Goal: Task Accomplishment & Management: Complete application form

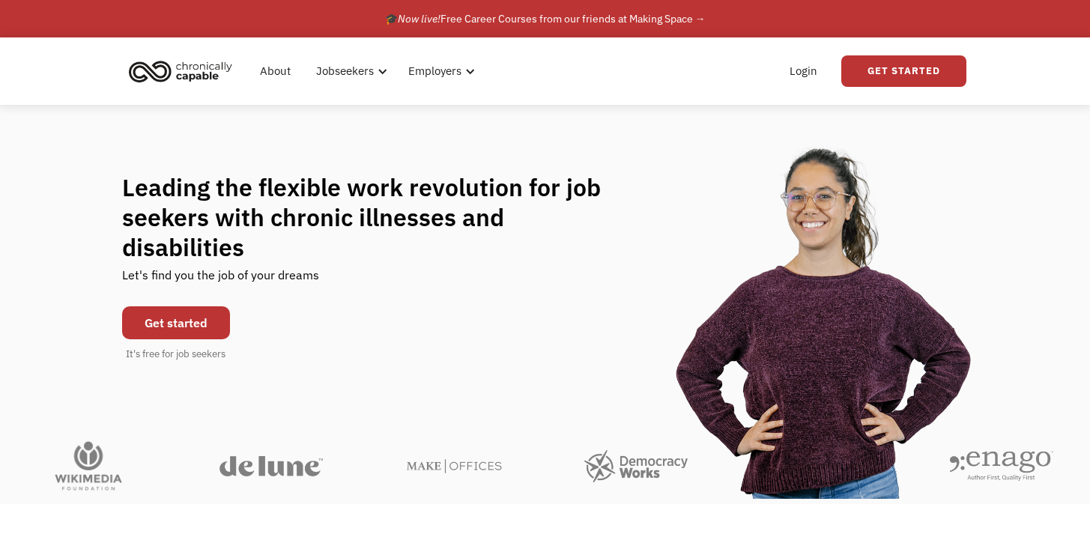
click at [230, 339] on link "Get started" at bounding box center [176, 322] width 108 height 33
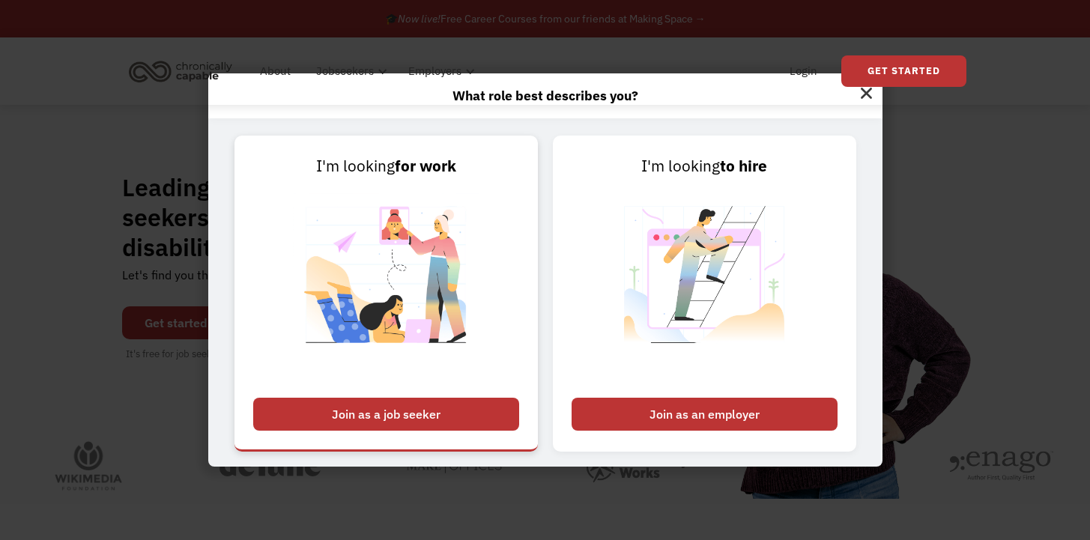
click at [411, 413] on div "Join as a job seeker" at bounding box center [386, 414] width 266 height 33
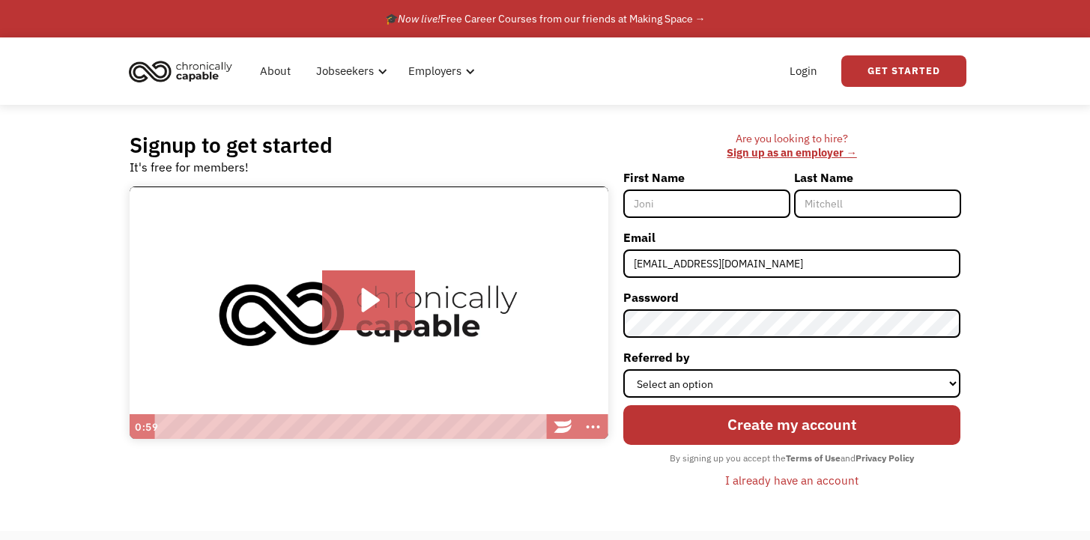
type input "X"
type input "Charlie"
type input "H"
click at [1006, 207] on div "Signup to get started It's free for members! Click for sound @keyframes VOLUME_…" at bounding box center [545, 318] width 1090 height 426
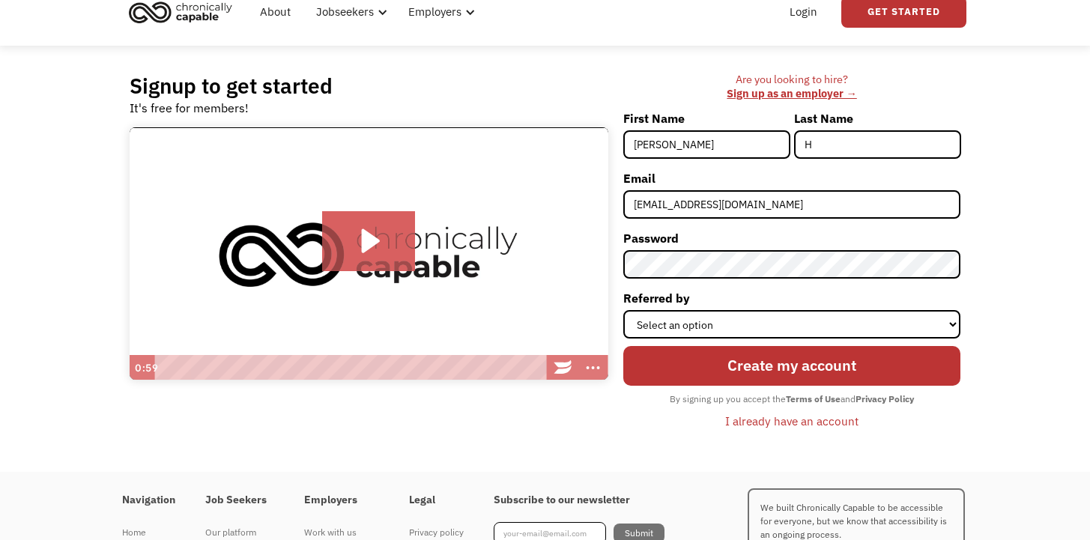
scroll to position [126, 0]
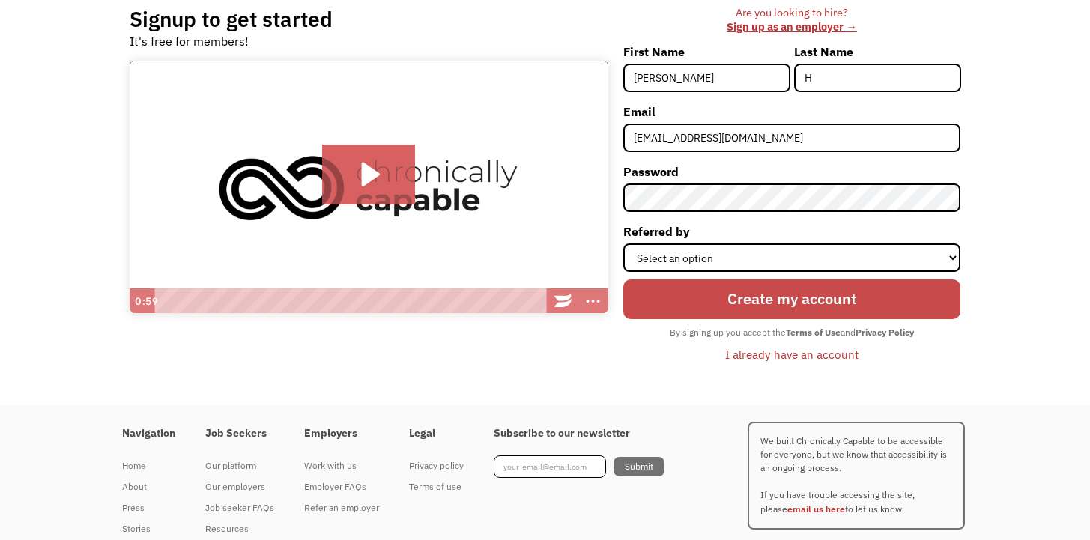
click at [722, 319] on input "Create my account" at bounding box center [792, 300] width 338 height 40
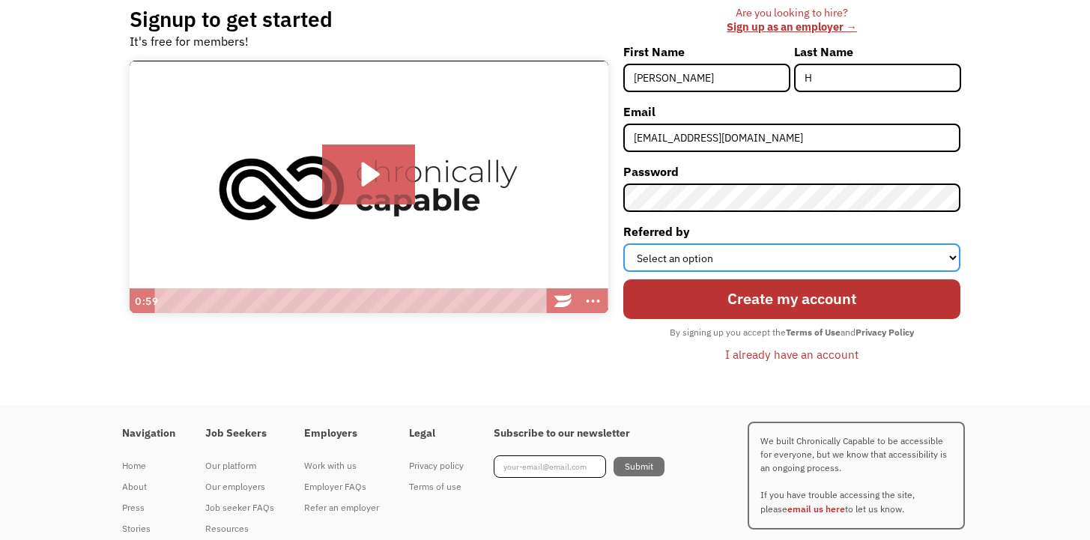
select select "Other"
click option "Other" at bounding box center [0, 0] width 0 height 0
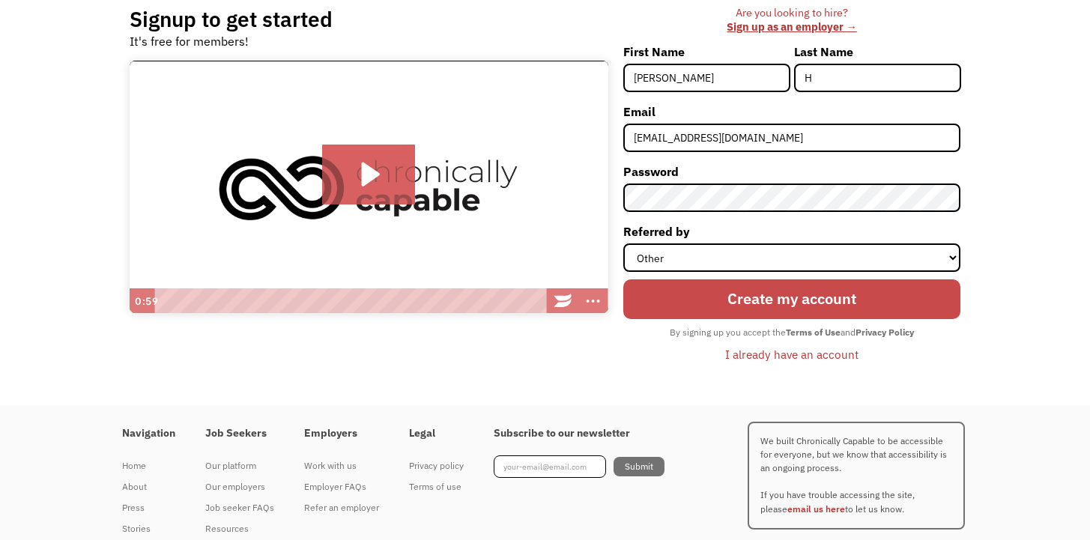
click at [705, 319] on input "Create my account" at bounding box center [792, 300] width 338 height 40
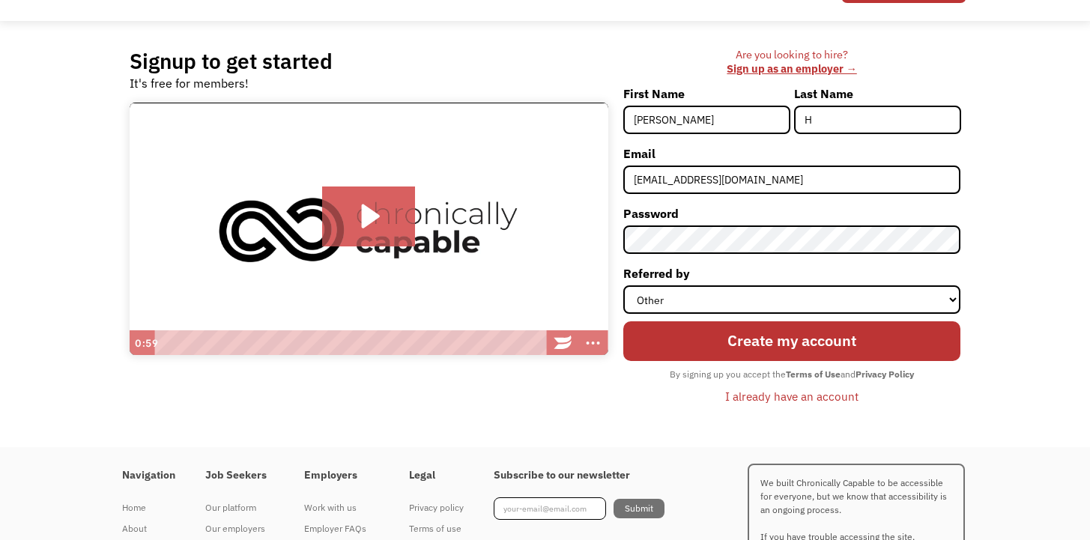
scroll to position [0, 0]
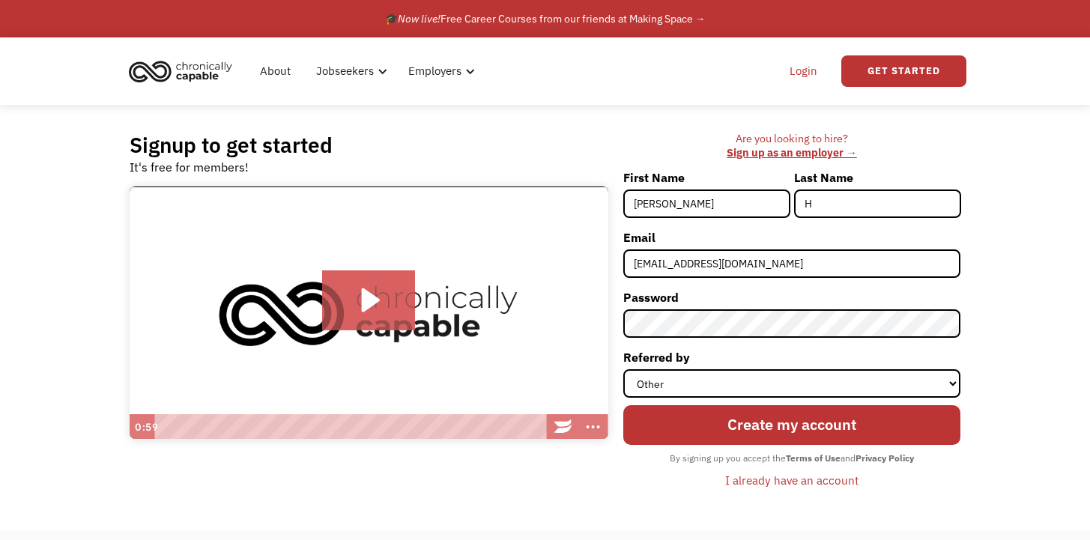
click at [810, 71] on link "Login" at bounding box center [804, 71] width 46 height 48
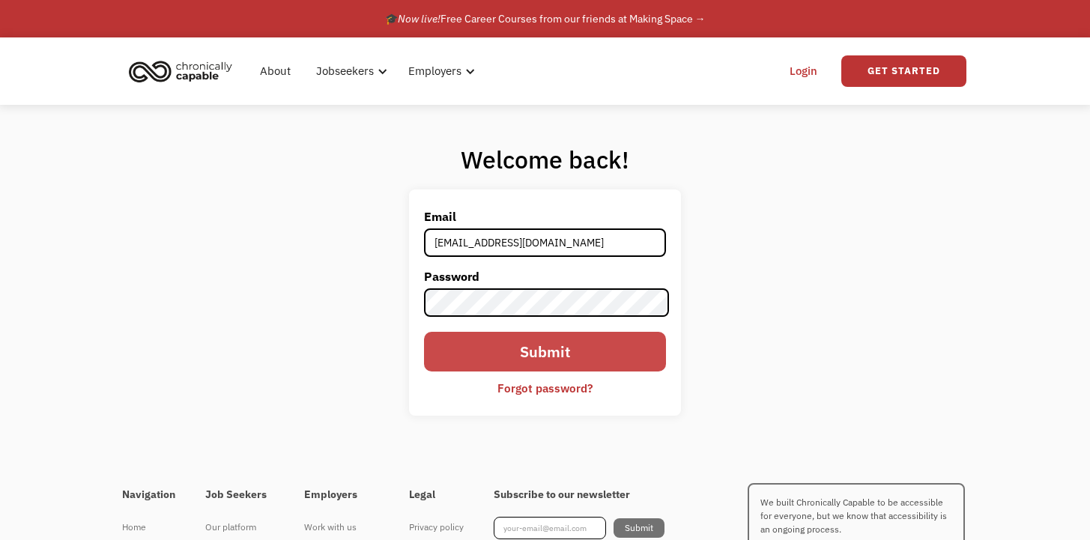
type input "[EMAIL_ADDRESS][DOMAIN_NAME]"
click at [519, 372] on input "Submit" at bounding box center [545, 352] width 243 height 40
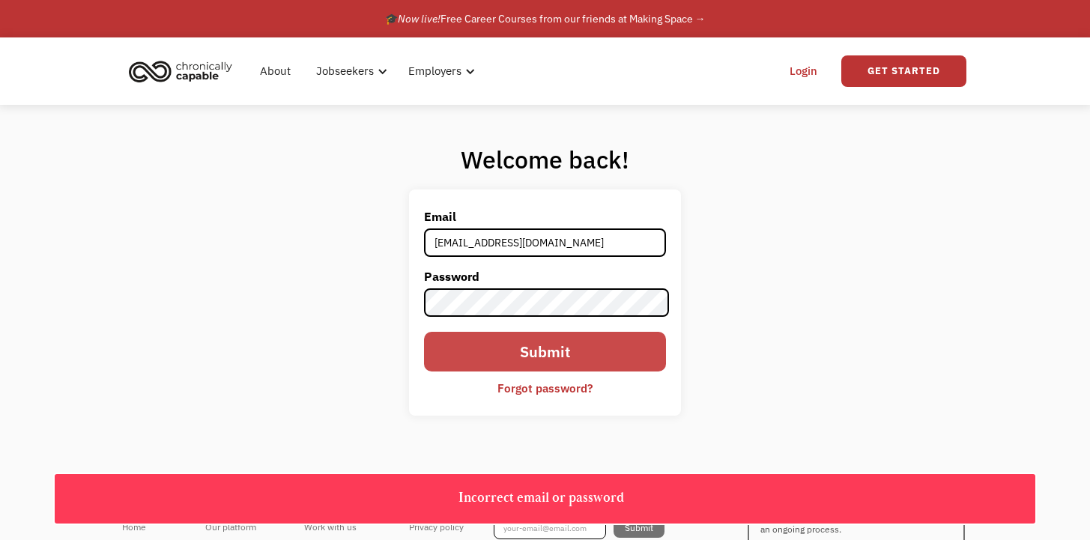
scroll to position [126, 0]
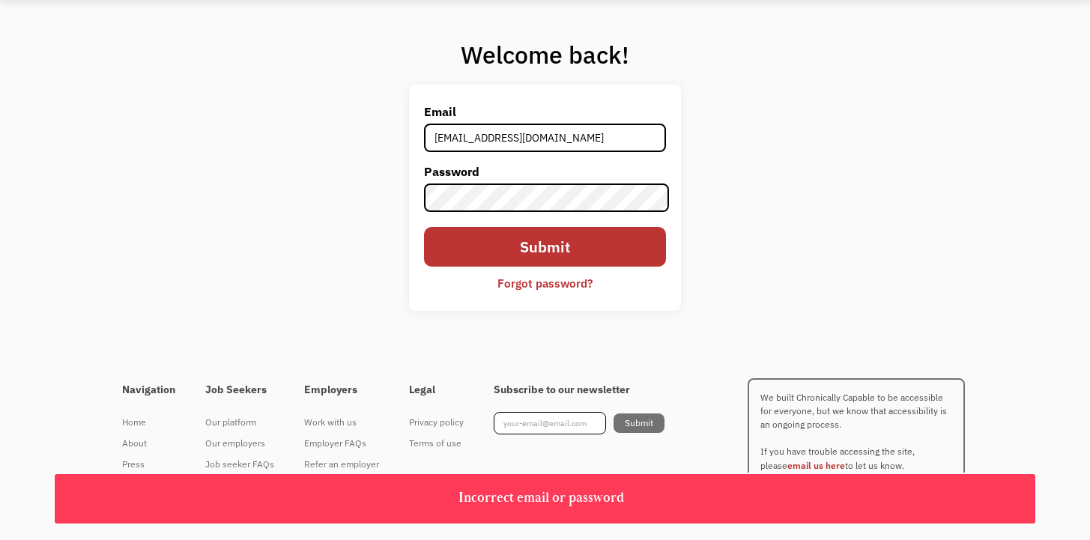
click at [524, 292] on div "Forgot password?" at bounding box center [545, 283] width 95 height 18
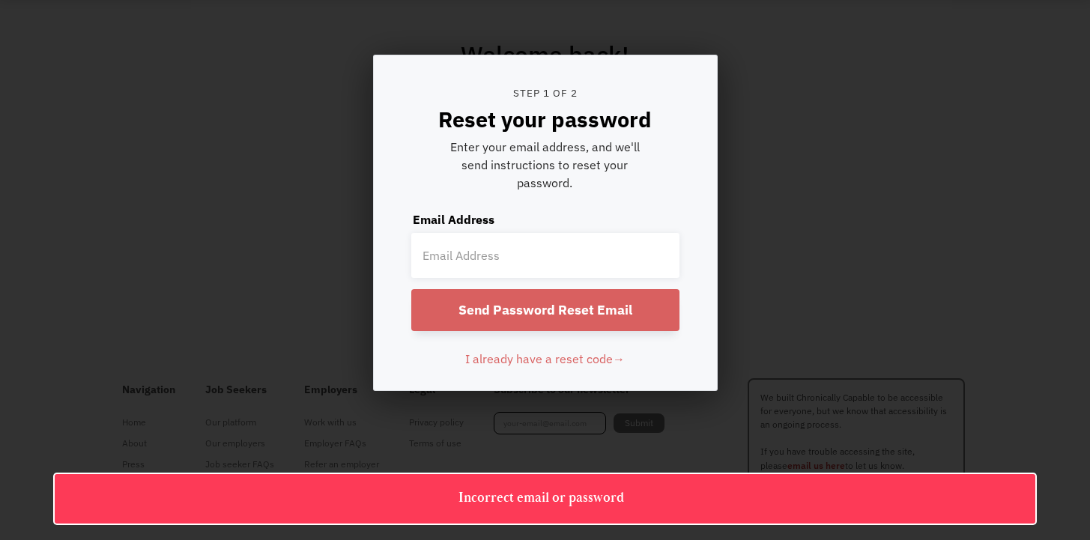
scroll to position [177, 0]
click at [503, 262] on input "email" at bounding box center [545, 255] width 268 height 45
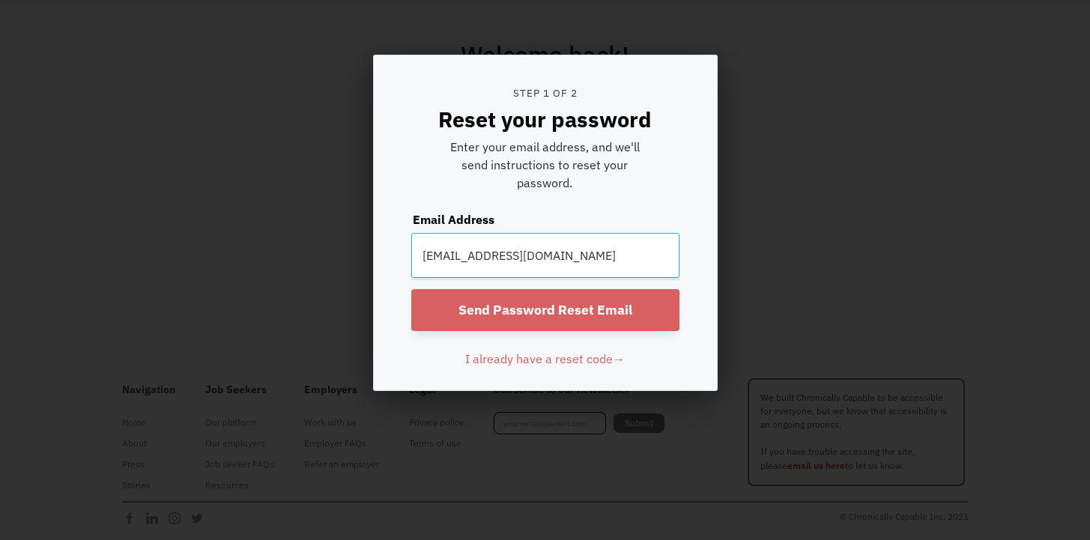
type input "downtohoerth@gmail.com"
click at [411, 289] on input "Send Password Reset Email" at bounding box center [545, 310] width 268 height 42
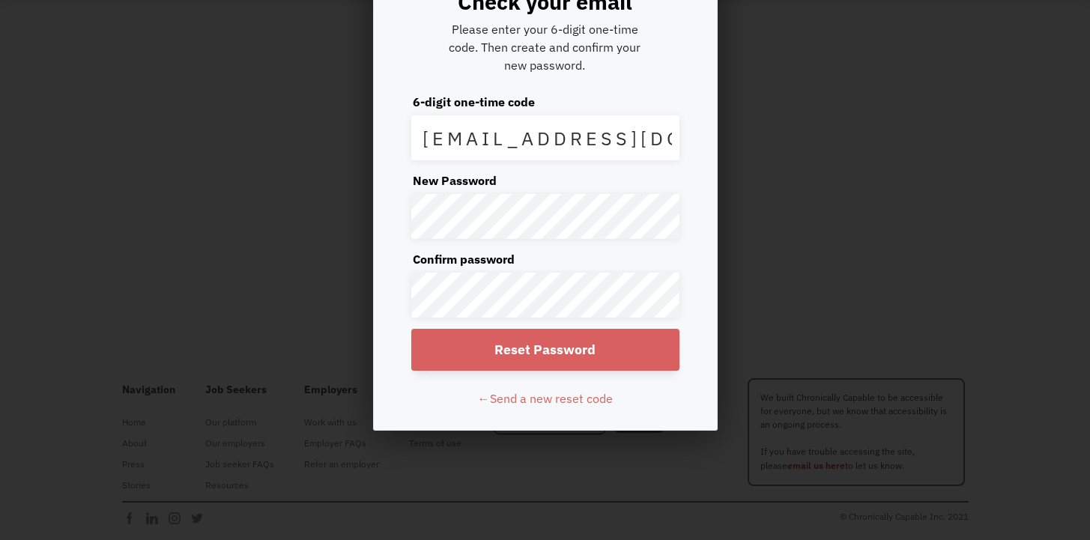
click at [543, 371] on input "Reset Password" at bounding box center [545, 350] width 268 height 42
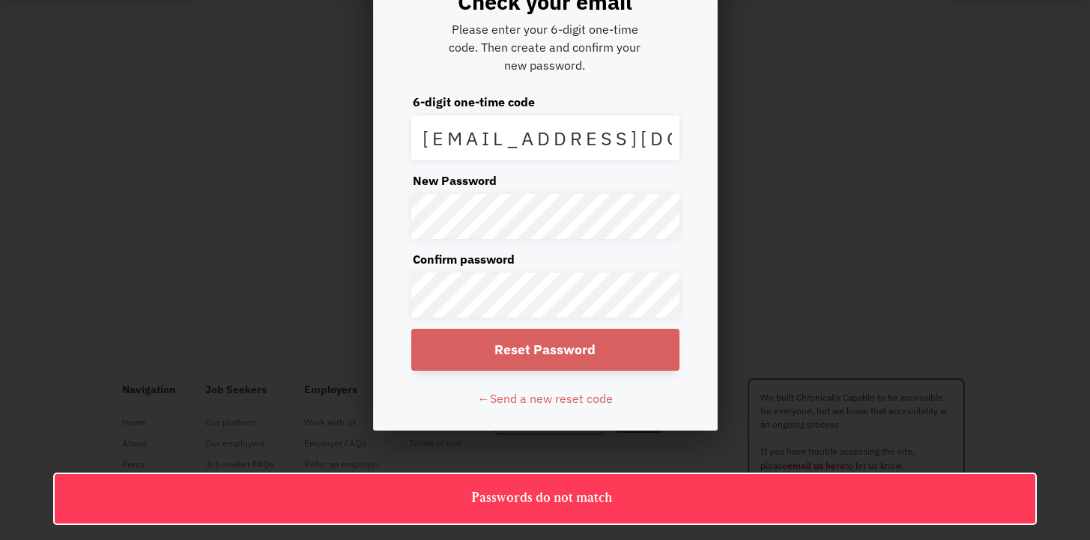
click at [596, 371] on input "Reset Password" at bounding box center [545, 350] width 268 height 42
click at [591, 371] on input "Reset Password" at bounding box center [545, 350] width 268 height 42
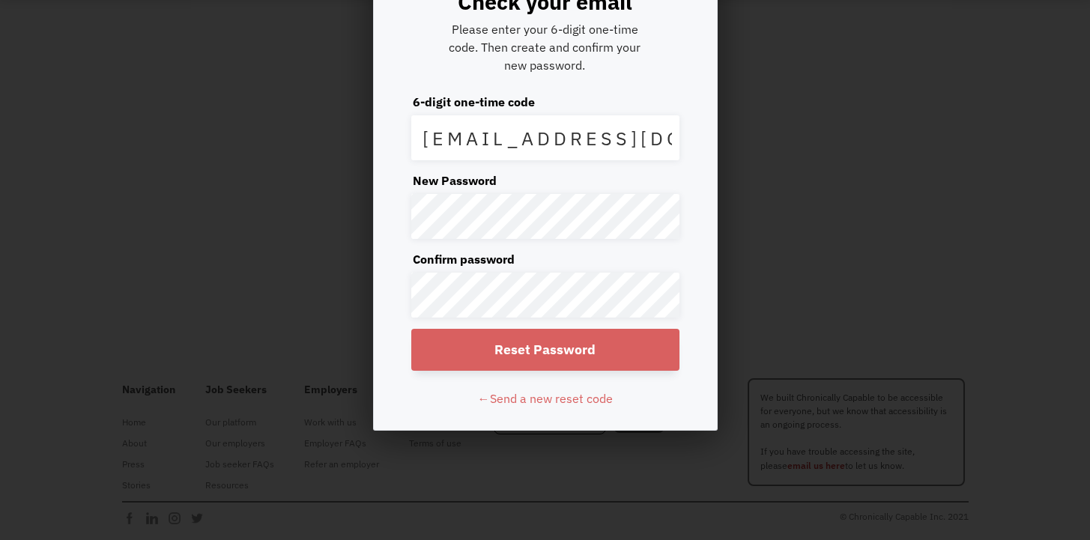
click at [531, 329] on input "Reset Password" at bounding box center [545, 350] width 268 height 42
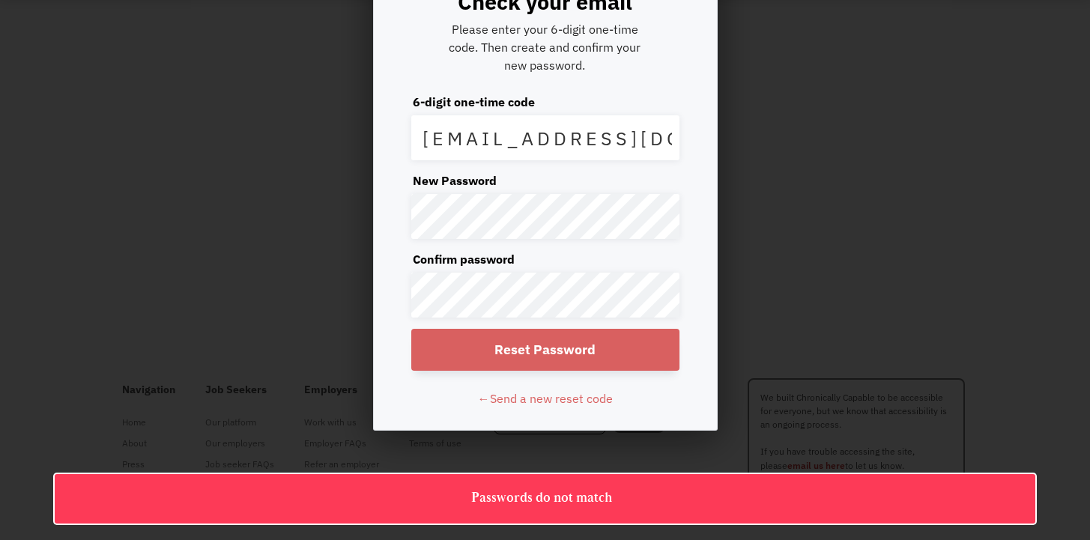
scroll to position [306, 0]
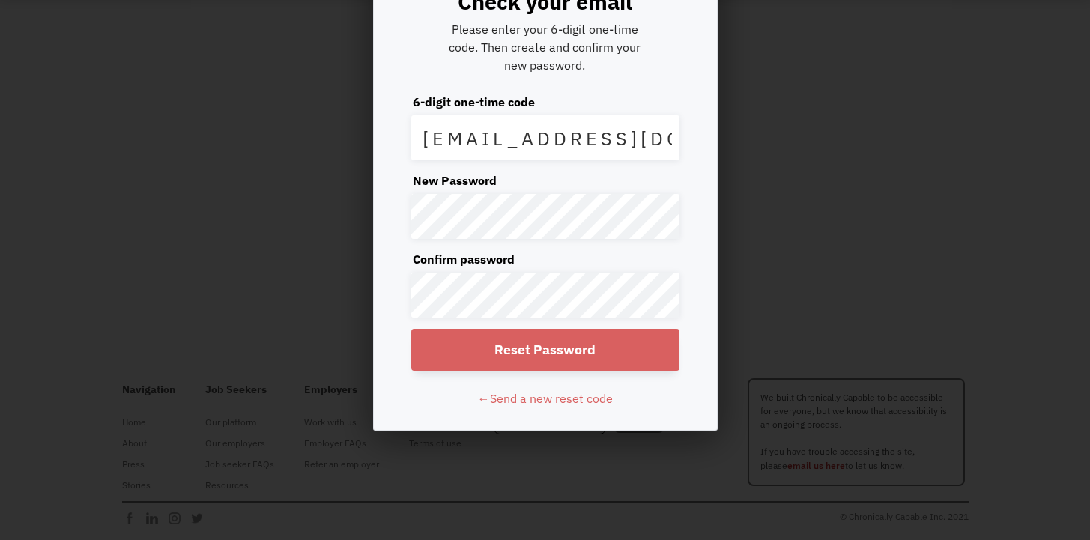
click at [583, 371] on input "Reset Password" at bounding box center [545, 350] width 268 height 42
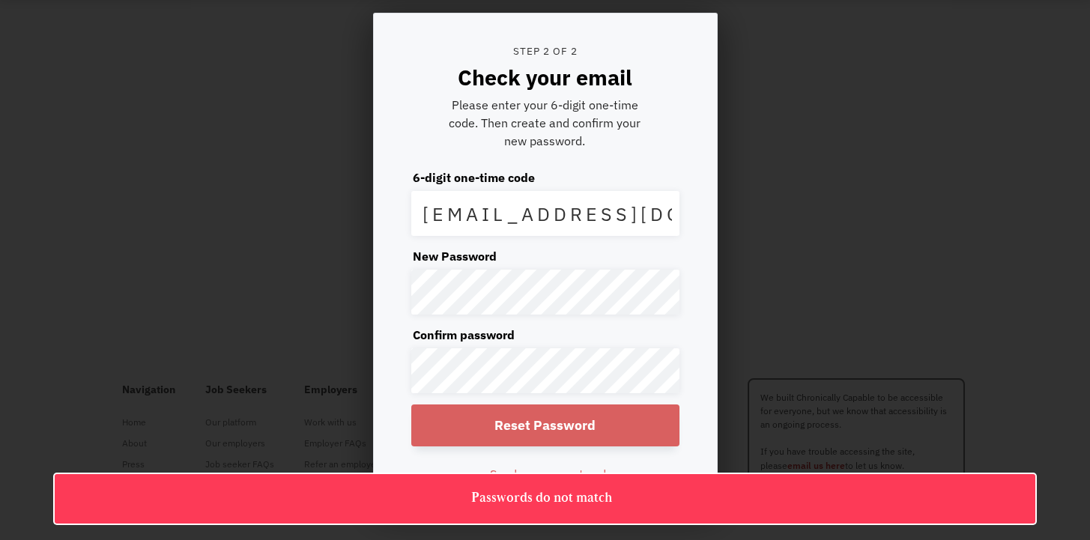
scroll to position [0, 0]
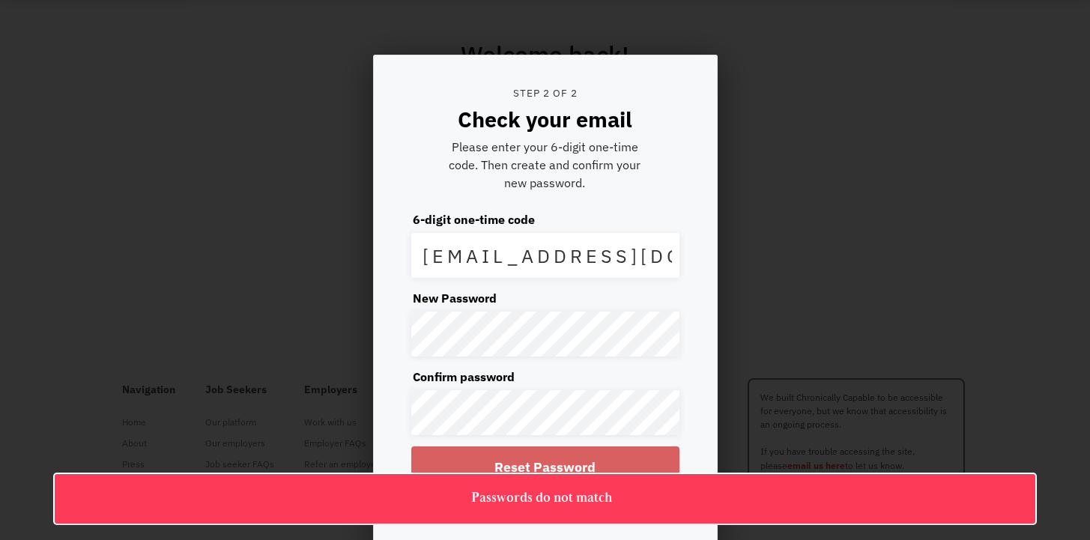
click at [820, 189] on div at bounding box center [545, 270] width 1090 height 540
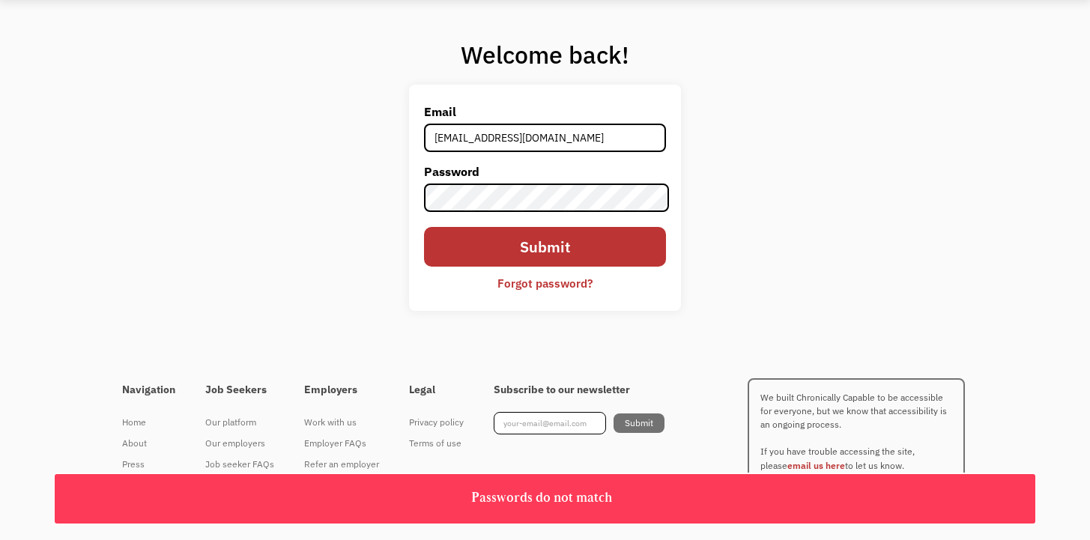
click at [554, 292] on div "Forgot password?" at bounding box center [545, 283] width 95 height 18
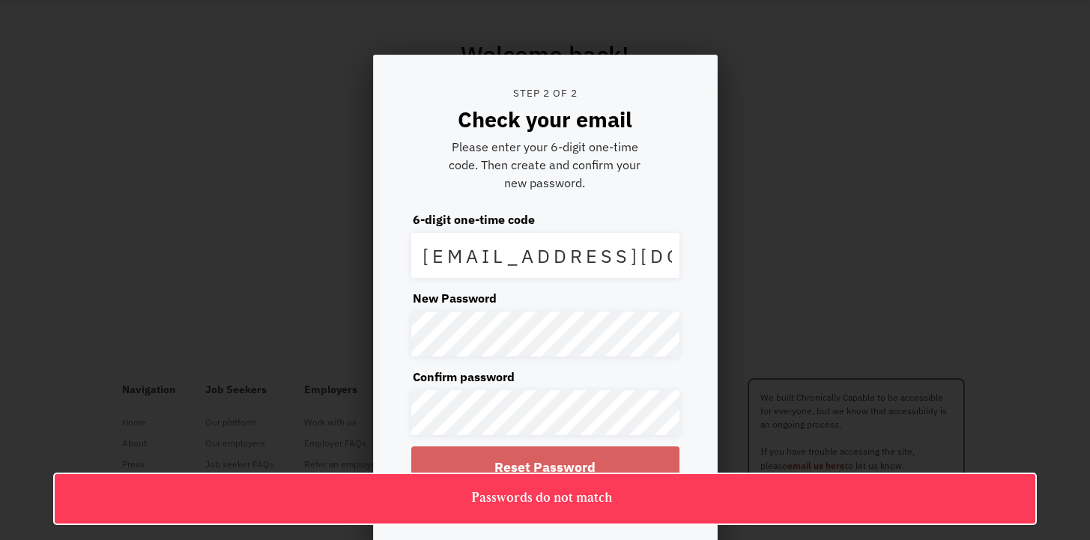
scroll to position [361, 0]
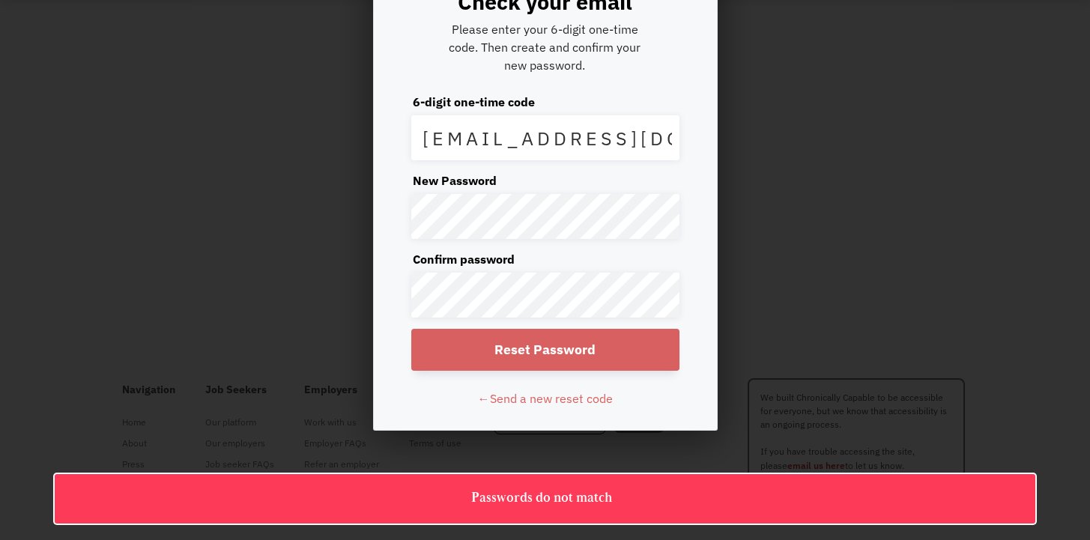
click at [492, 334] on input "Reset Password" at bounding box center [545, 350] width 268 height 42
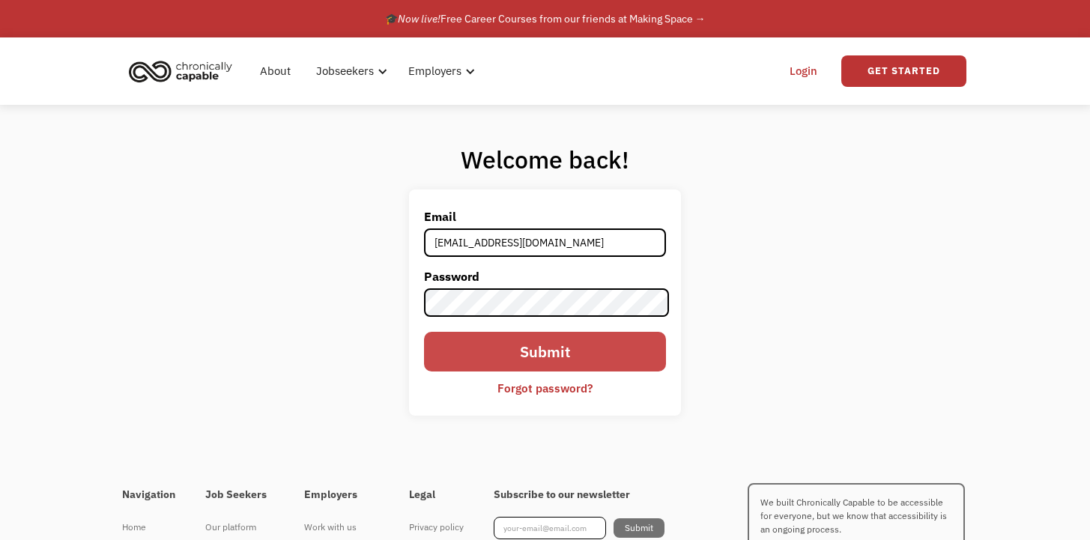
scroll to position [126, 0]
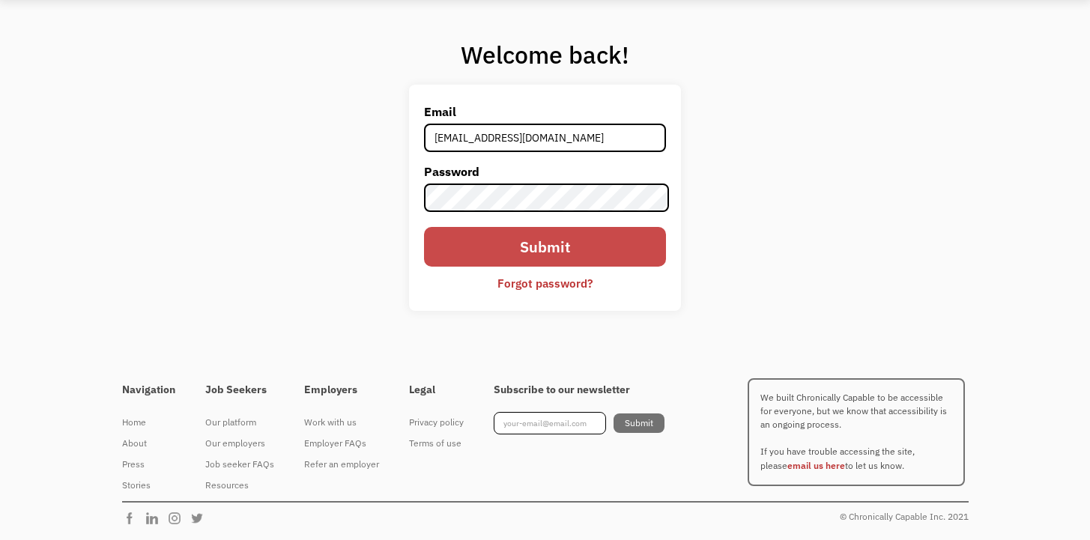
click at [541, 251] on input "Submit" at bounding box center [545, 247] width 243 height 40
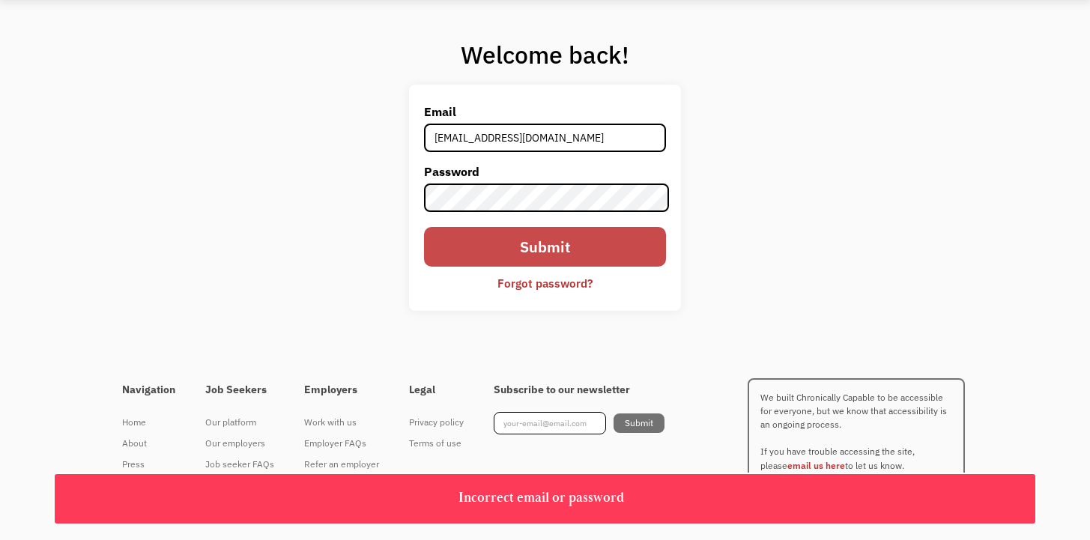
click at [541, 251] on input "Submit" at bounding box center [545, 247] width 243 height 40
click at [0, 0] on div at bounding box center [0, 0] width 0 height 0
click at [541, 251] on input "Submit" at bounding box center [545, 247] width 243 height 40
click at [0, 0] on div at bounding box center [0, 0] width 0 height 0
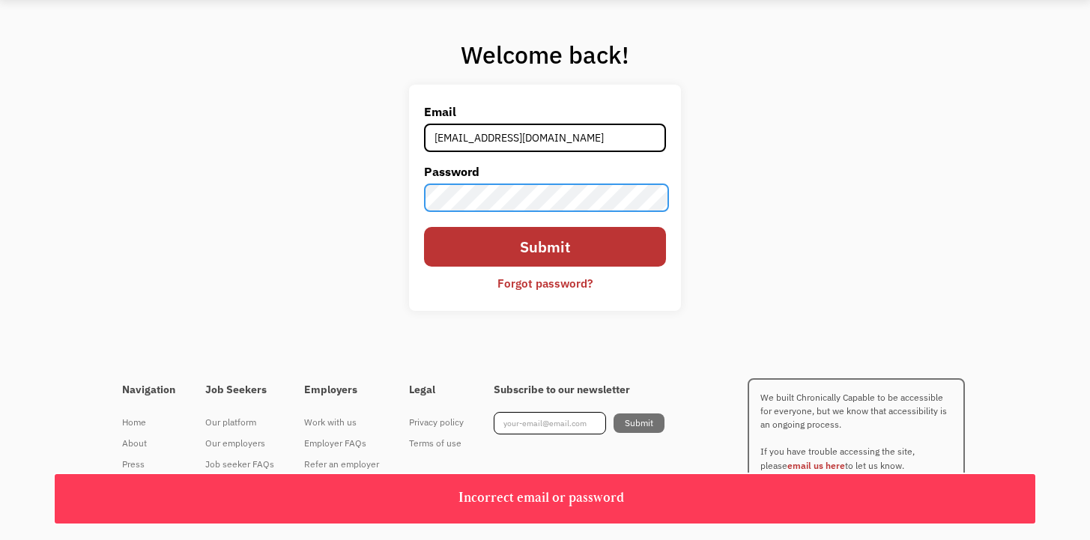
click at [424, 227] on input "Submit" at bounding box center [545, 247] width 243 height 40
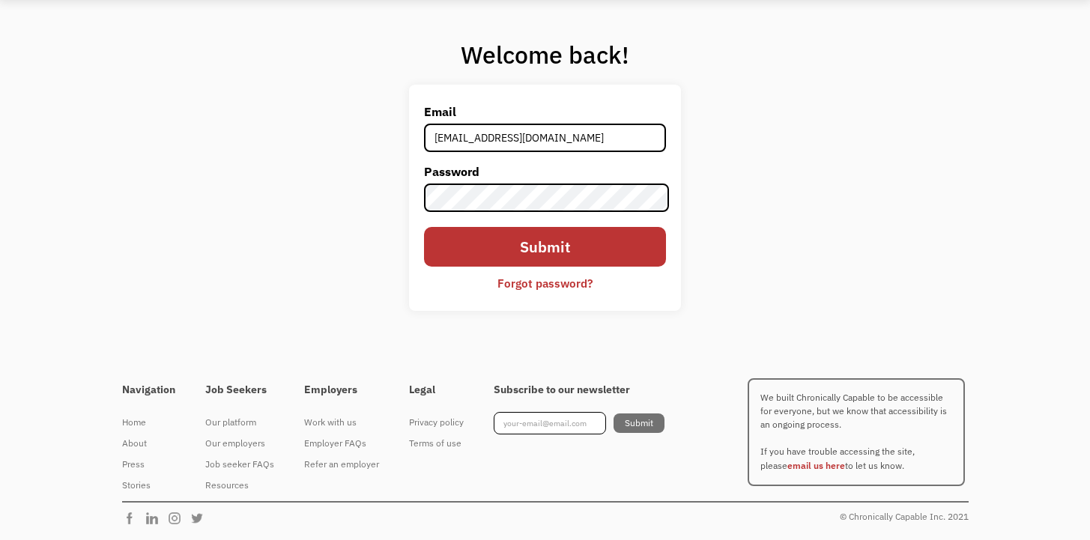
click at [553, 287] on div "Forgot password?" at bounding box center [545, 283] width 95 height 18
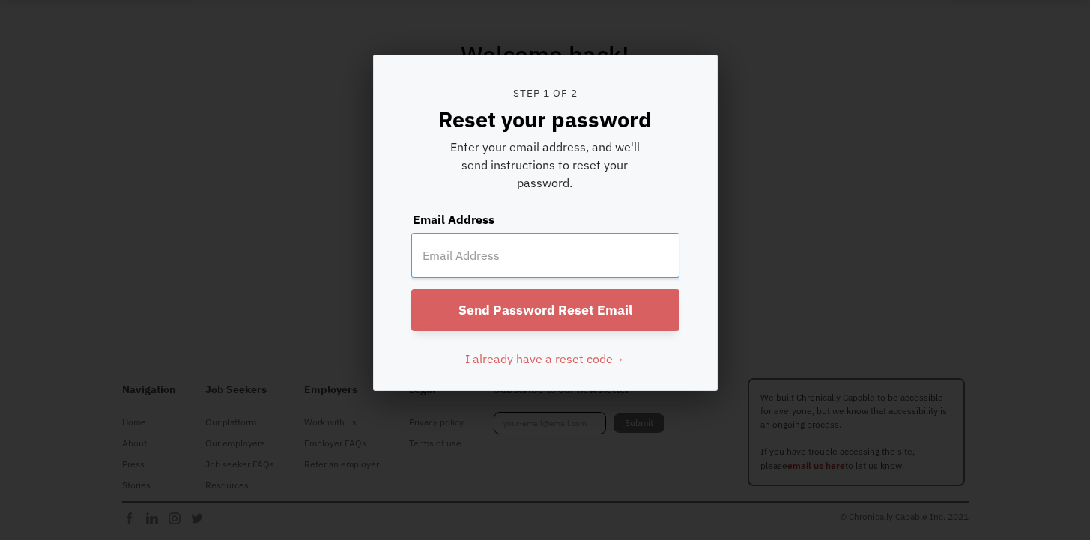
click at [560, 268] on input "email" at bounding box center [545, 255] width 268 height 45
type input "[EMAIL_ADDRESS][DOMAIN_NAME]"
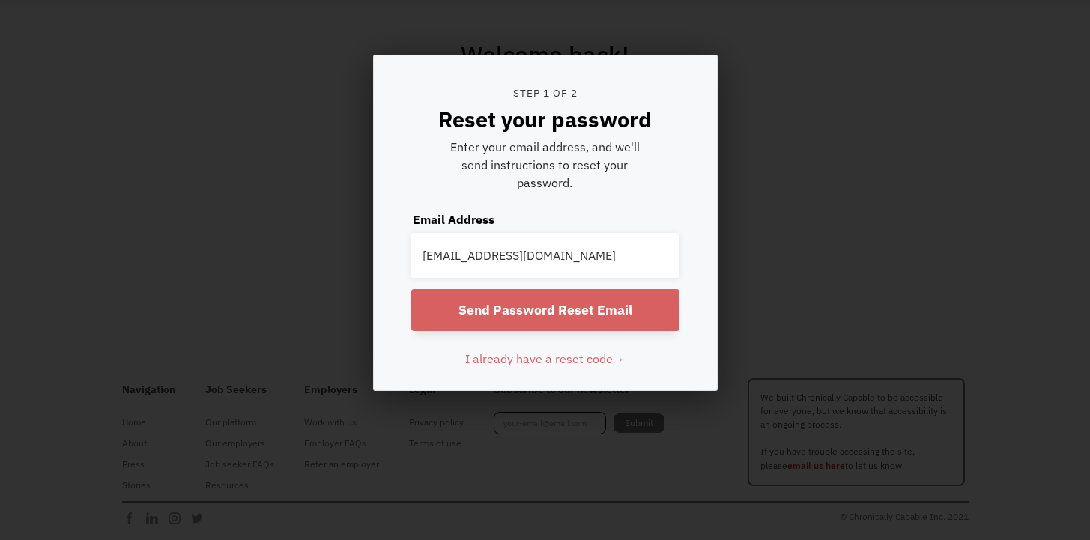
click at [623, 303] on input "Send Password Reset Email" at bounding box center [545, 310] width 268 height 42
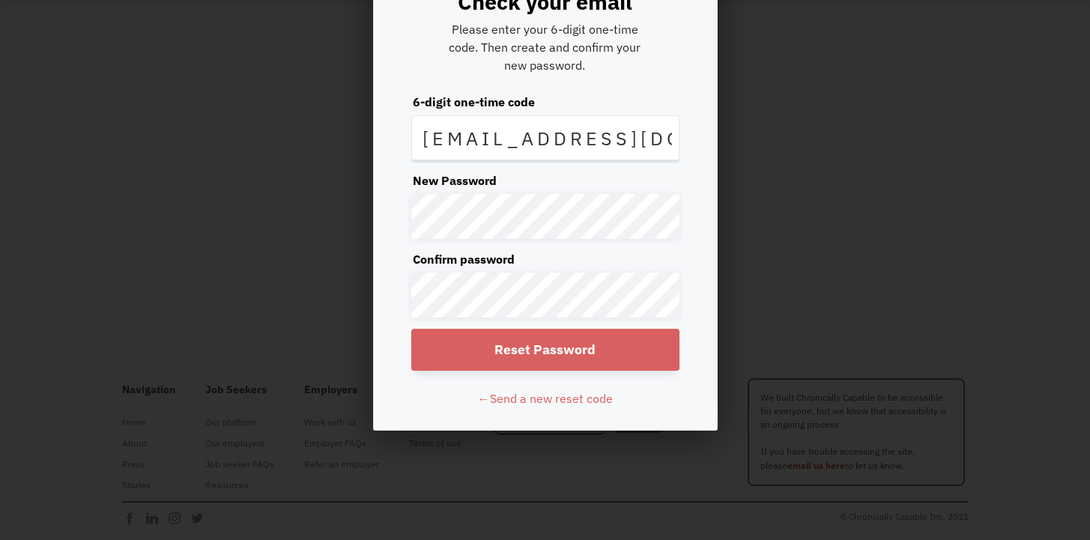
scroll to position [343, 0]
click at [537, 115] on input "[EMAIL_ADDRESS][DOMAIN_NAME]" at bounding box center [545, 137] width 268 height 45
type input "145533"
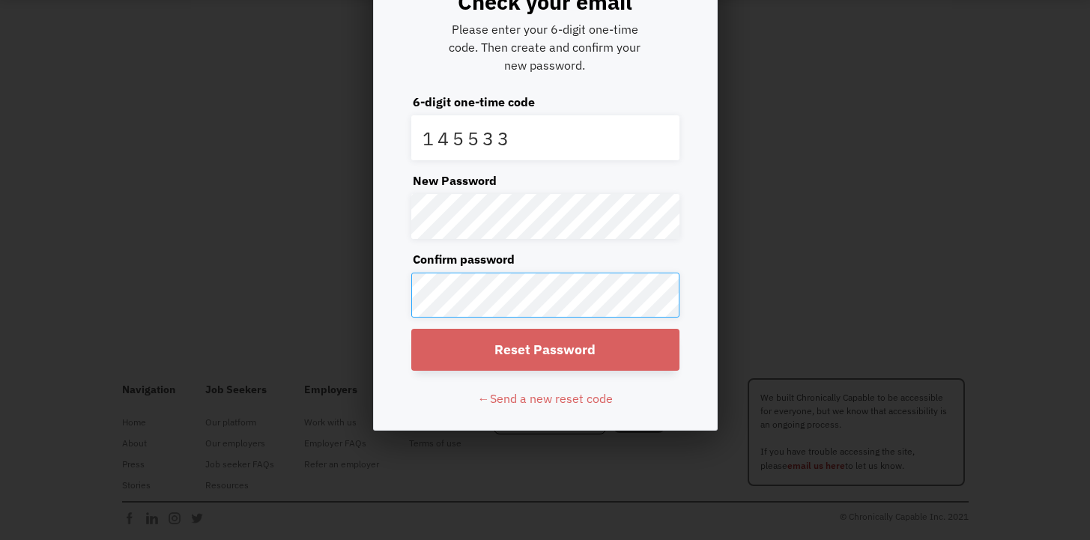
click at [411, 329] on input "Reset Password" at bounding box center [545, 350] width 268 height 42
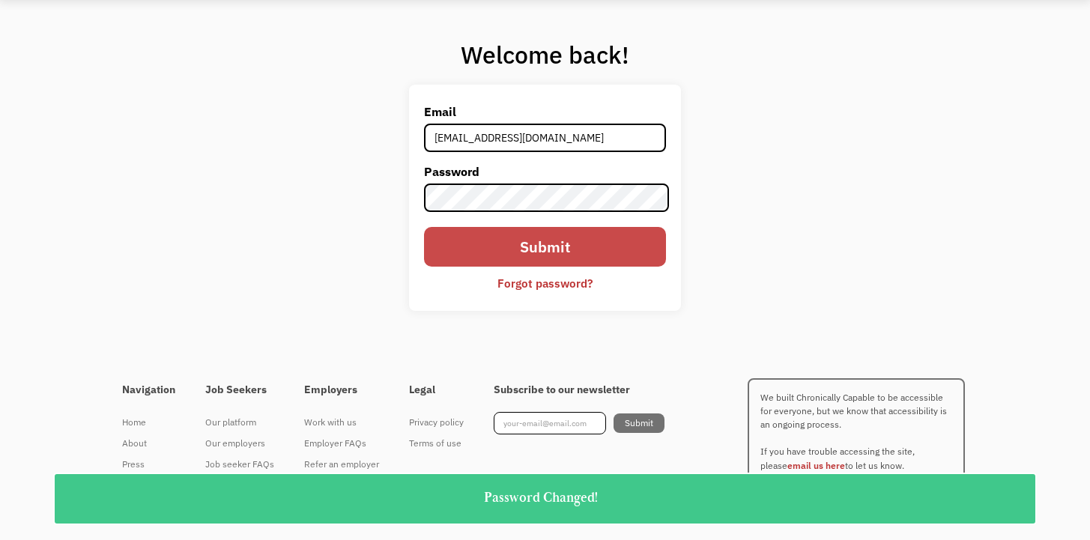
click at [540, 253] on input "Submit" at bounding box center [545, 247] width 243 height 40
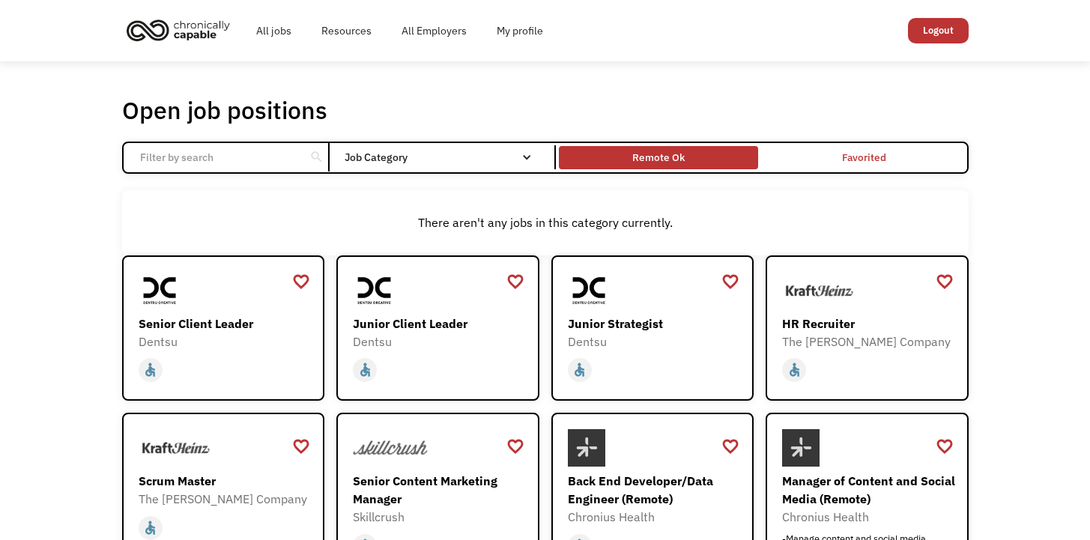
click at [730, 166] on div "Remote Ok" at bounding box center [658, 158] width 199 height 16
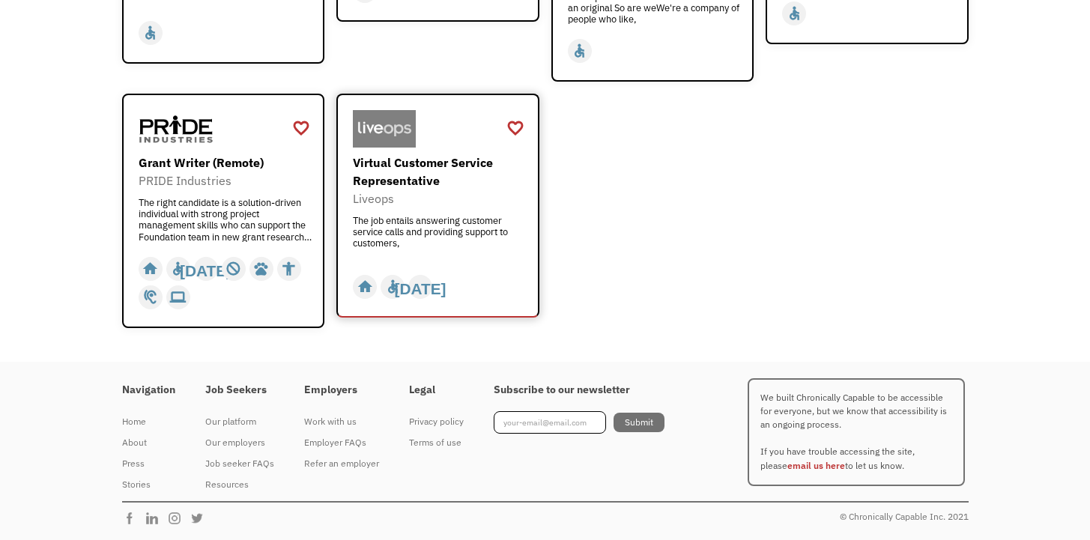
scroll to position [2266, 0]
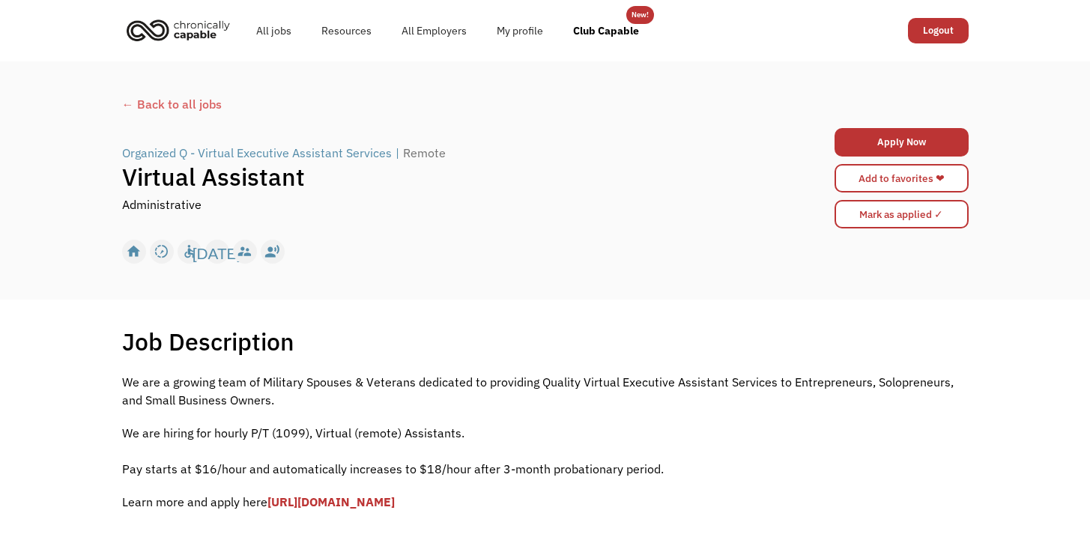
scroll to position [441, 0]
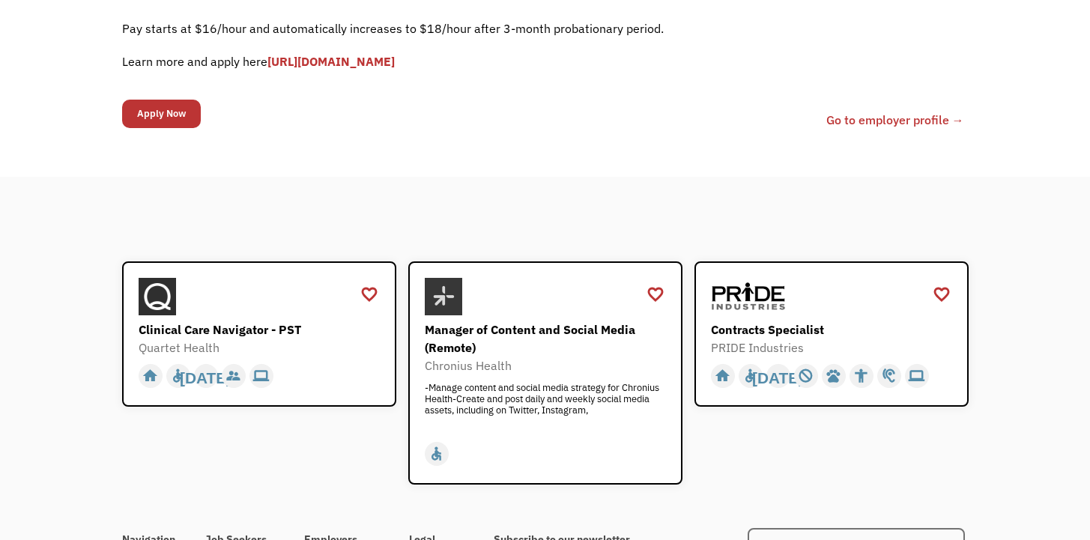
click at [395, 69] on link "[URL][DOMAIN_NAME]" at bounding box center [331, 61] width 127 height 15
